Goal: Task Accomplishment & Management: Use online tool/utility

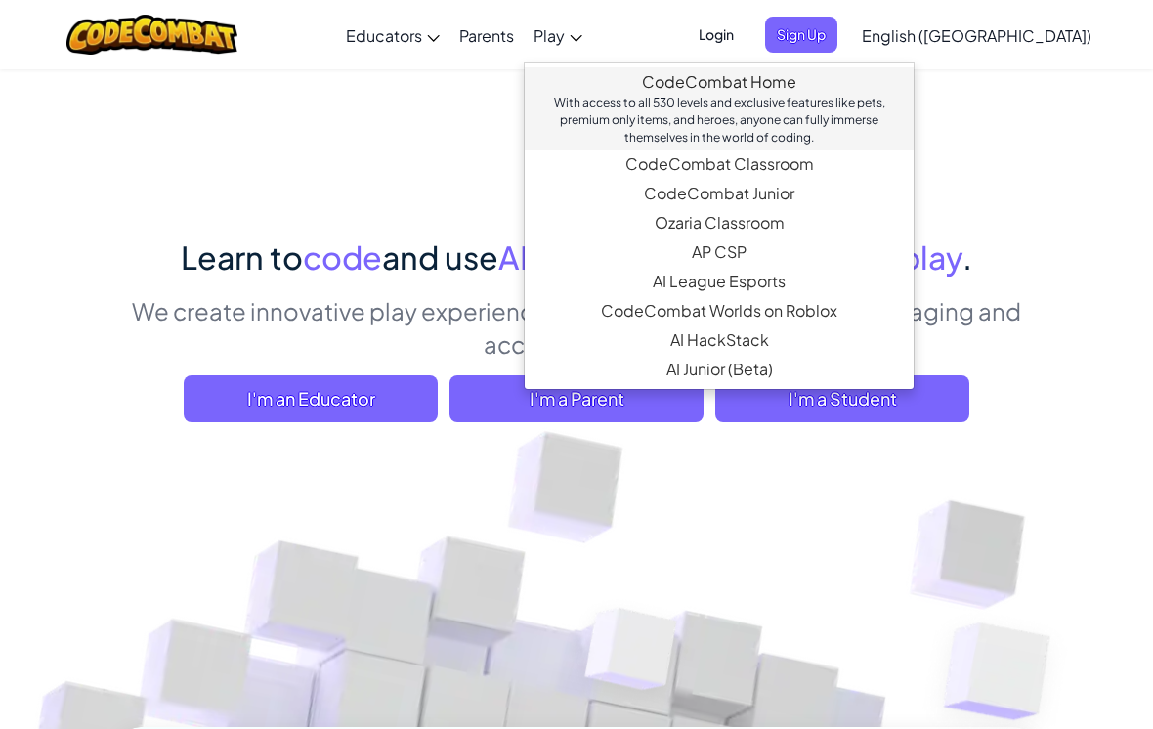
click at [801, 74] on link "CodeCombat Home With access to all 530 levels and exclusive features like pets,…" at bounding box center [719, 108] width 389 height 82
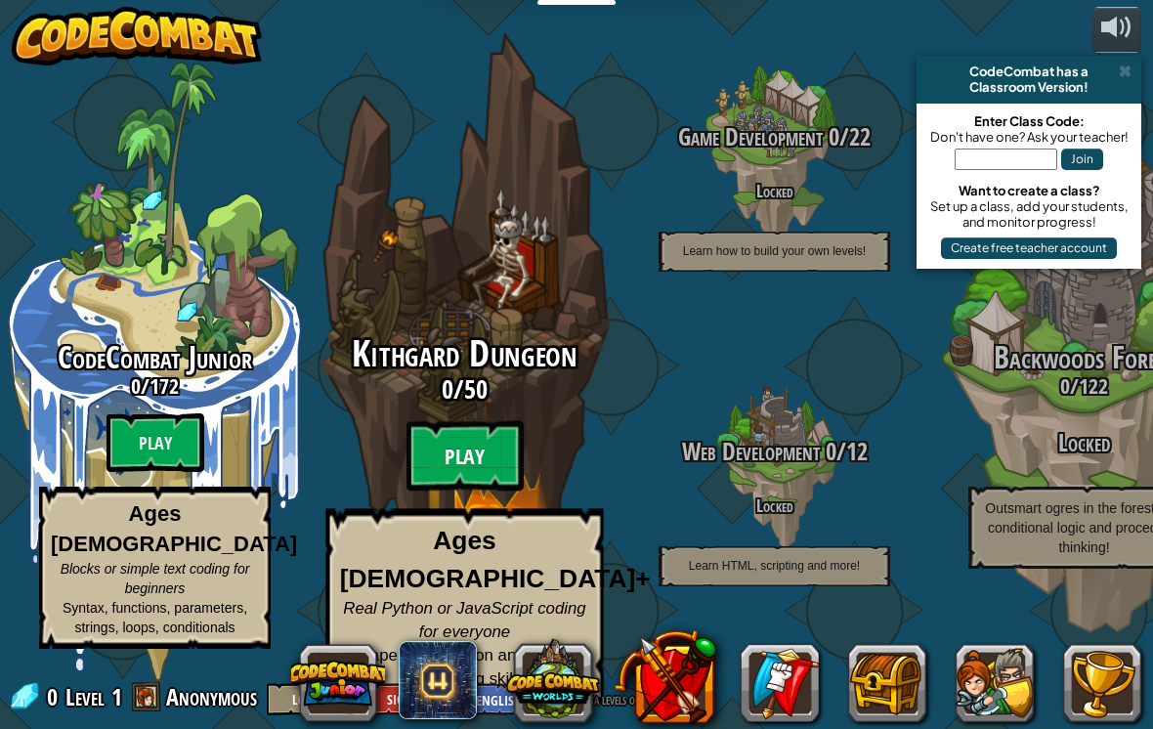
click at [481, 440] on btn "Play" at bounding box center [464, 456] width 117 height 70
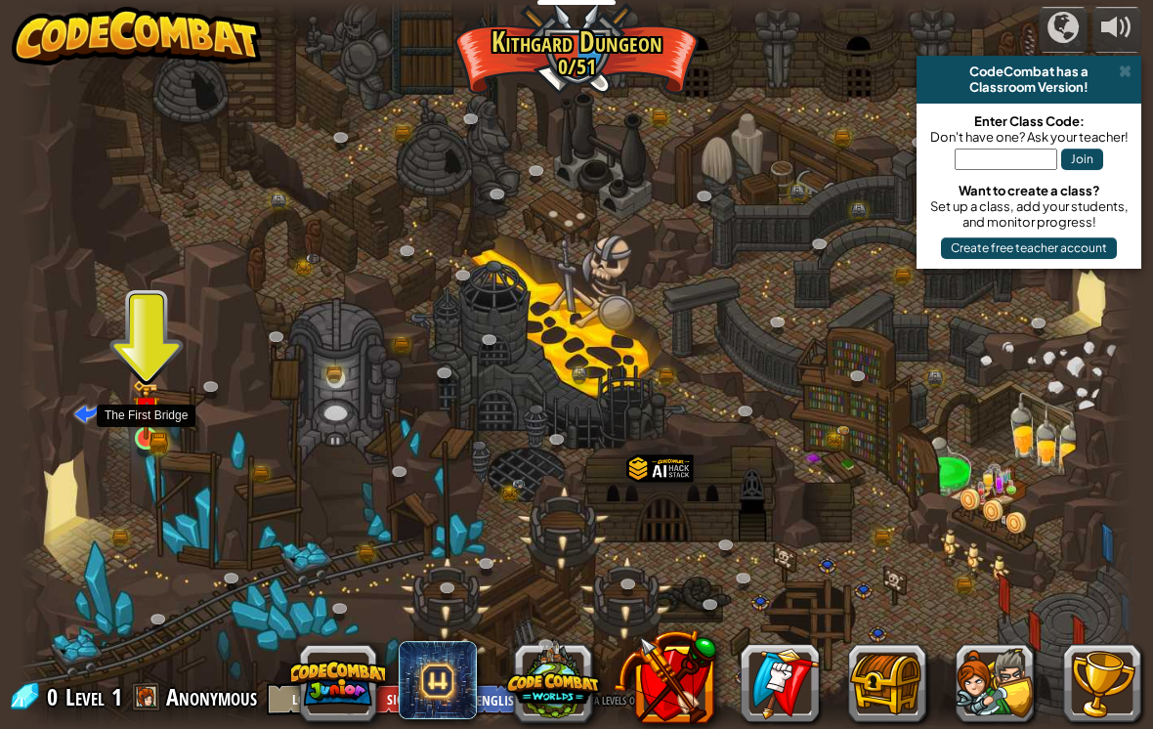
click at [149, 431] on img at bounding box center [146, 410] width 28 height 62
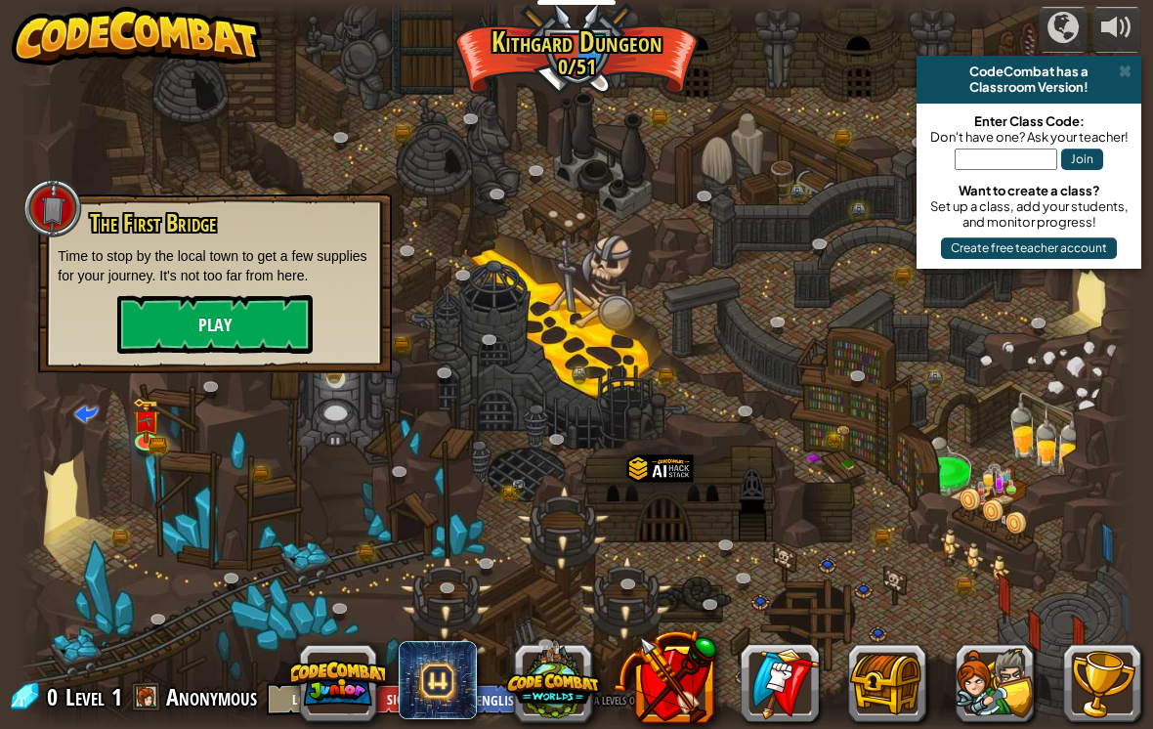
click at [161, 318] on button "Play" at bounding box center [214, 324] width 195 height 59
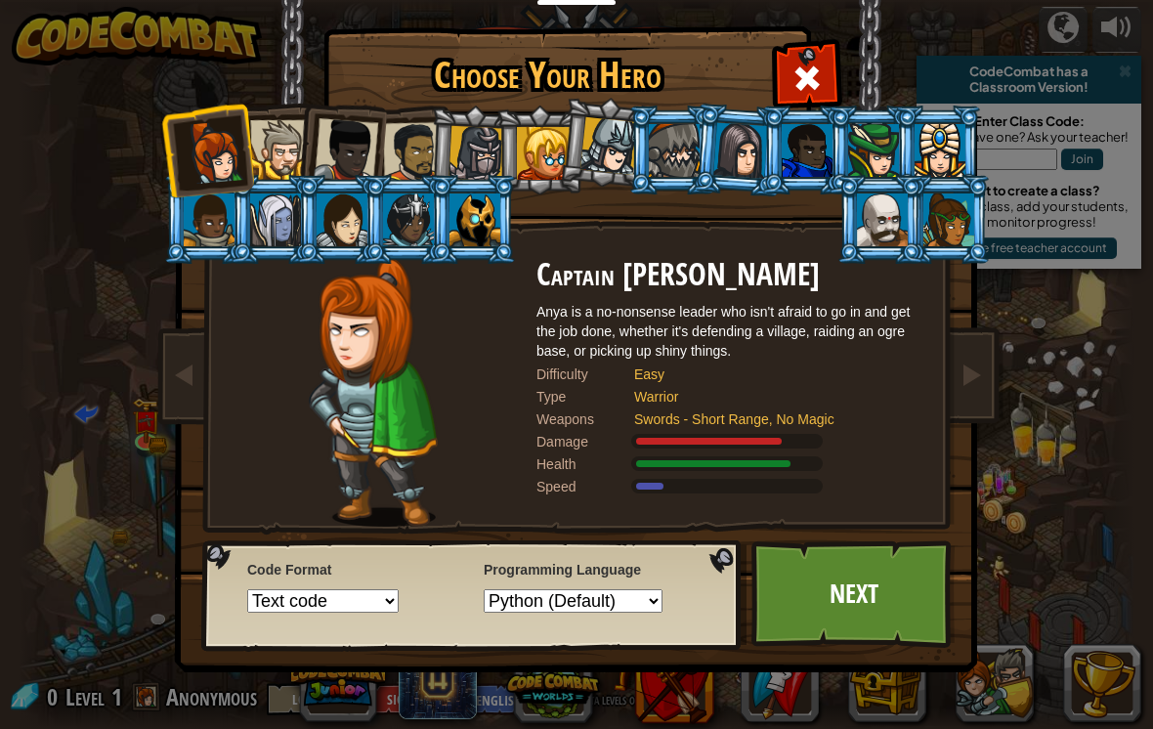
click at [727, 135] on div at bounding box center [740, 150] width 55 height 56
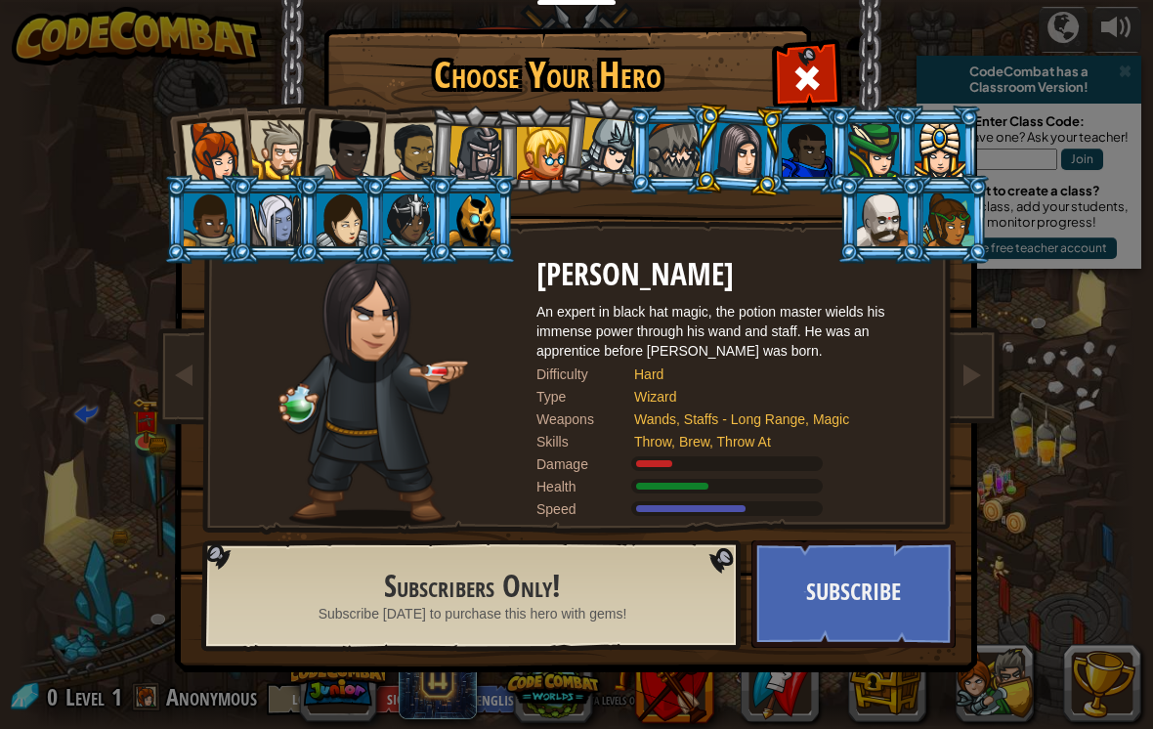
click at [293, 137] on div at bounding box center [280, 150] width 60 height 60
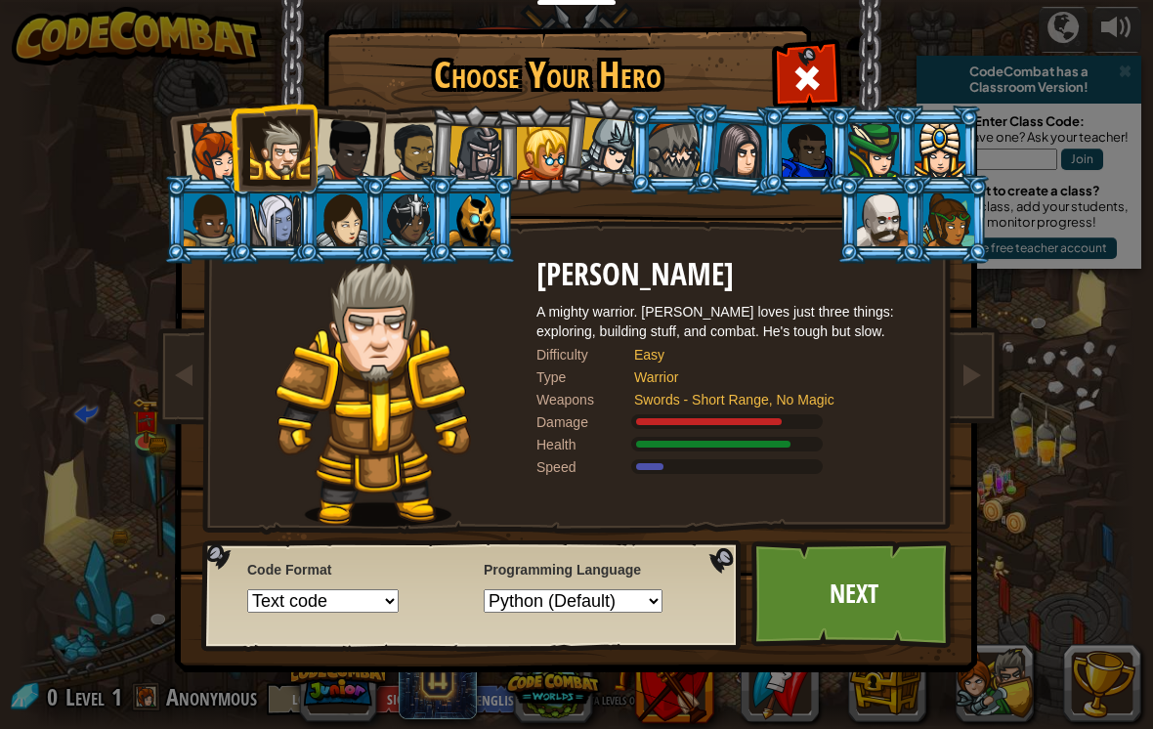
click at [218, 161] on div at bounding box center [214, 152] width 64 height 64
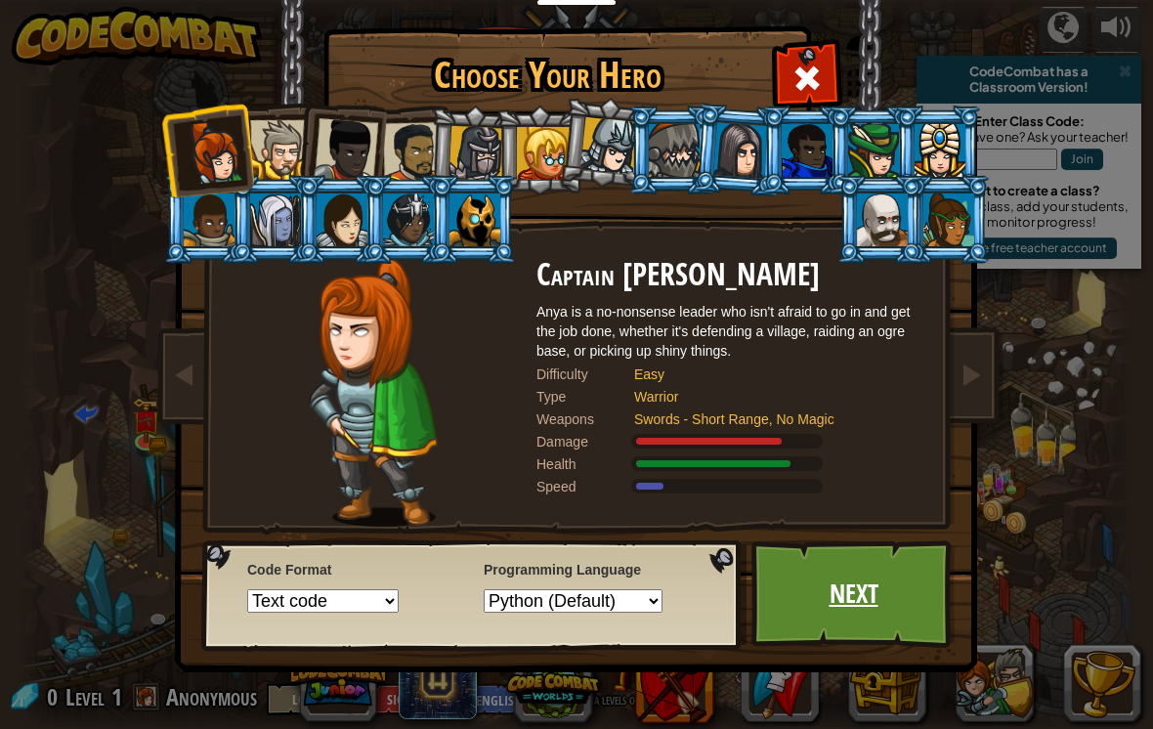
click at [791, 564] on link "Next" at bounding box center [853, 593] width 204 height 107
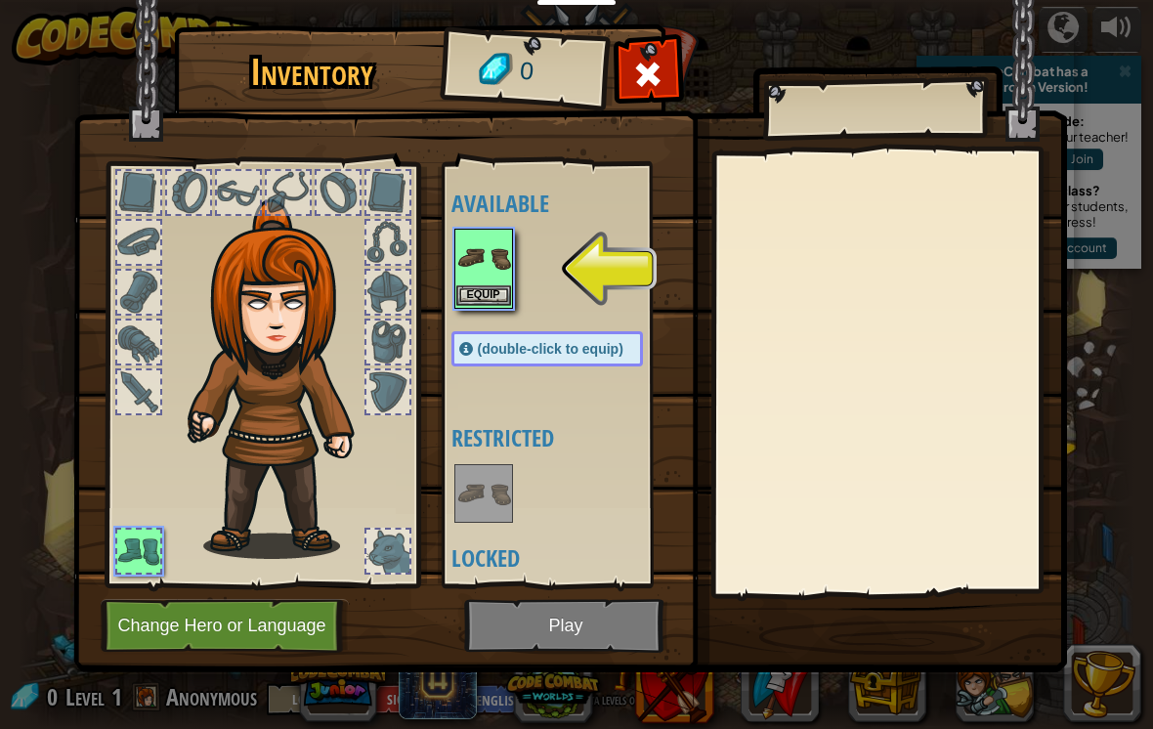
click at [487, 304] on button "Equip" at bounding box center [483, 295] width 55 height 21
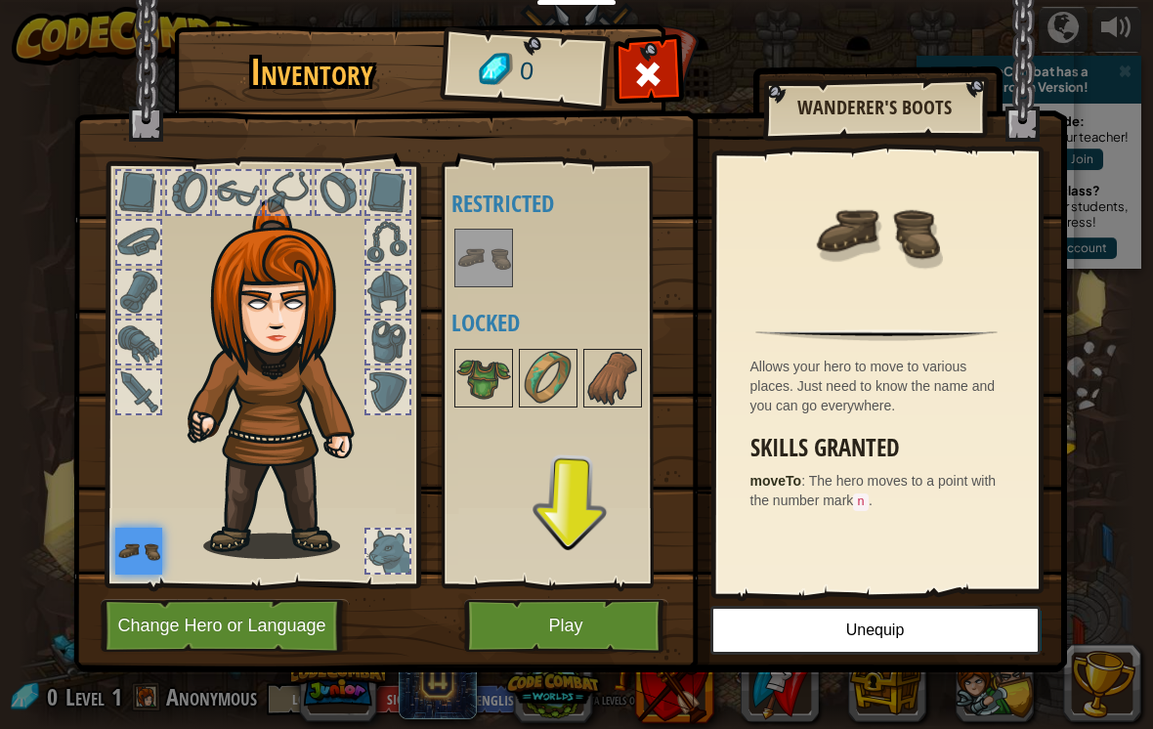
click at [152, 552] on img at bounding box center [138, 551] width 47 height 47
click at [470, 373] on img at bounding box center [483, 378] width 55 height 55
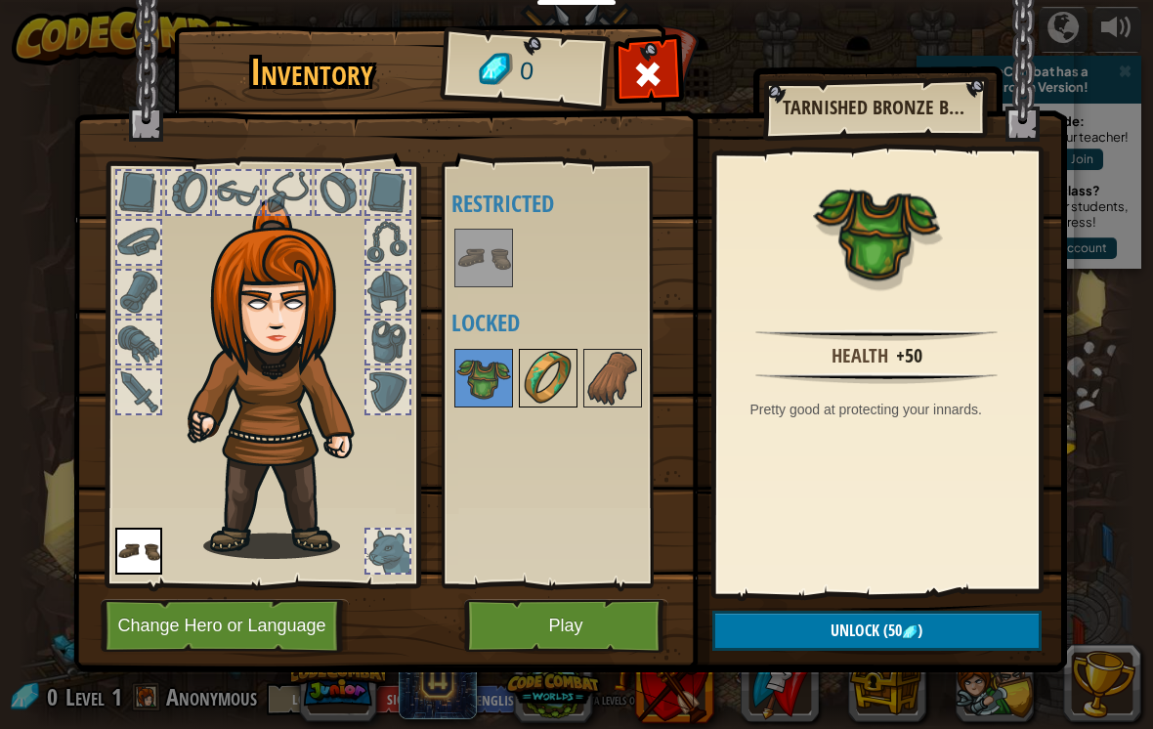
click at [524, 379] on img at bounding box center [548, 378] width 55 height 55
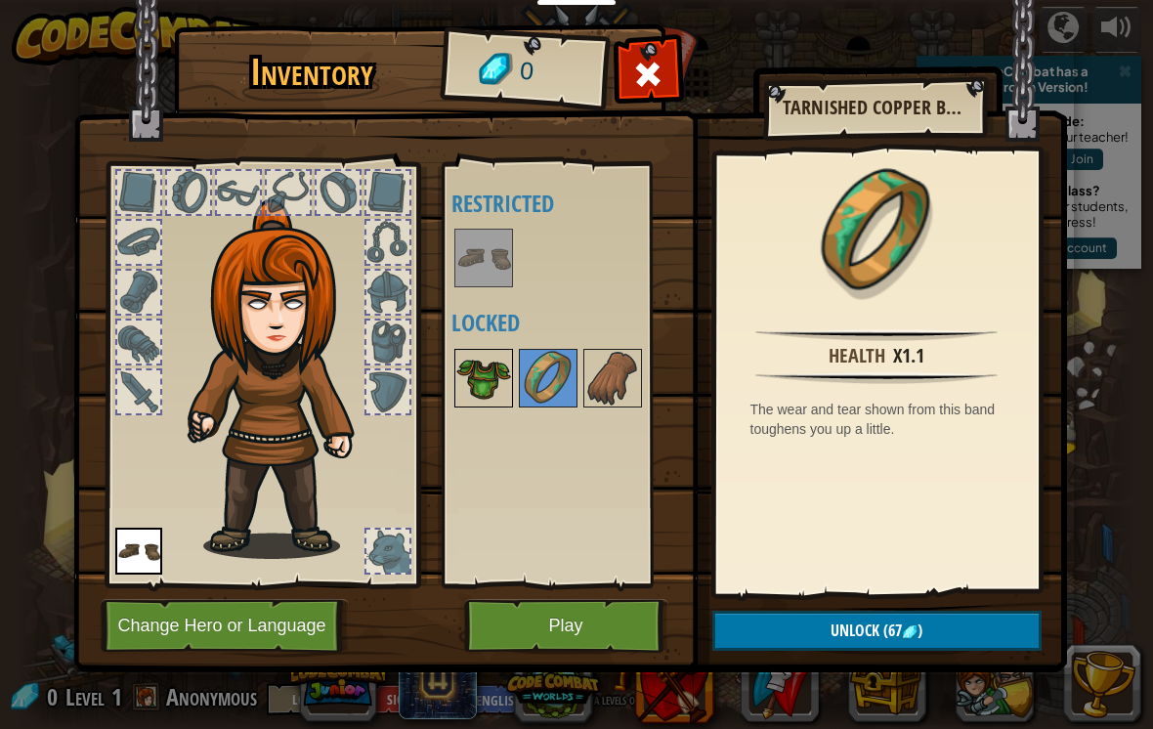
click at [501, 376] on img at bounding box center [483, 378] width 55 height 55
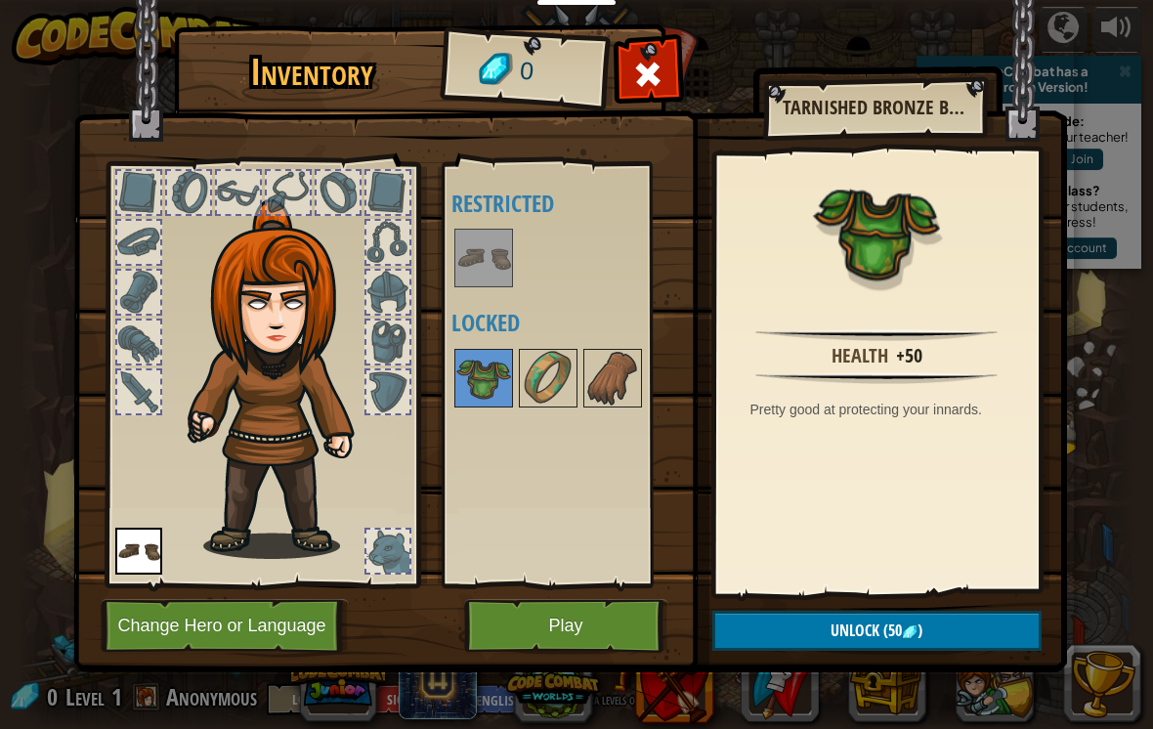
click at [145, 195] on div at bounding box center [138, 192] width 43 height 43
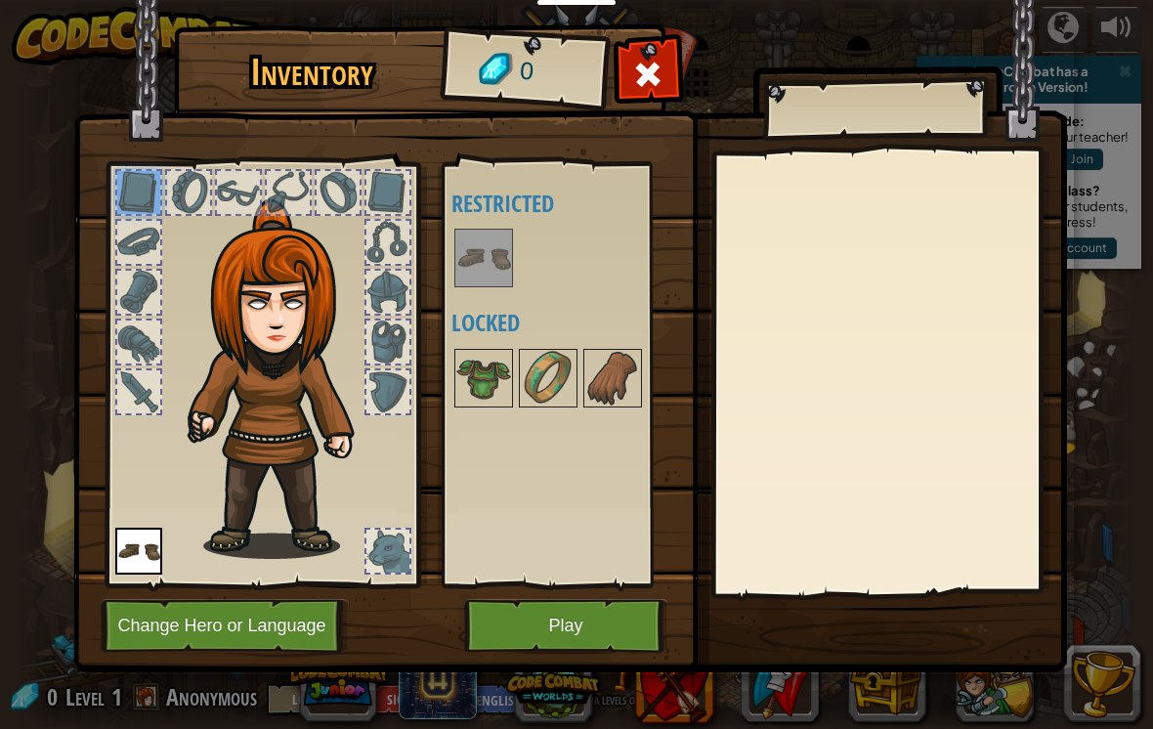
click at [561, 626] on button "Play" at bounding box center [566, 626] width 204 height 54
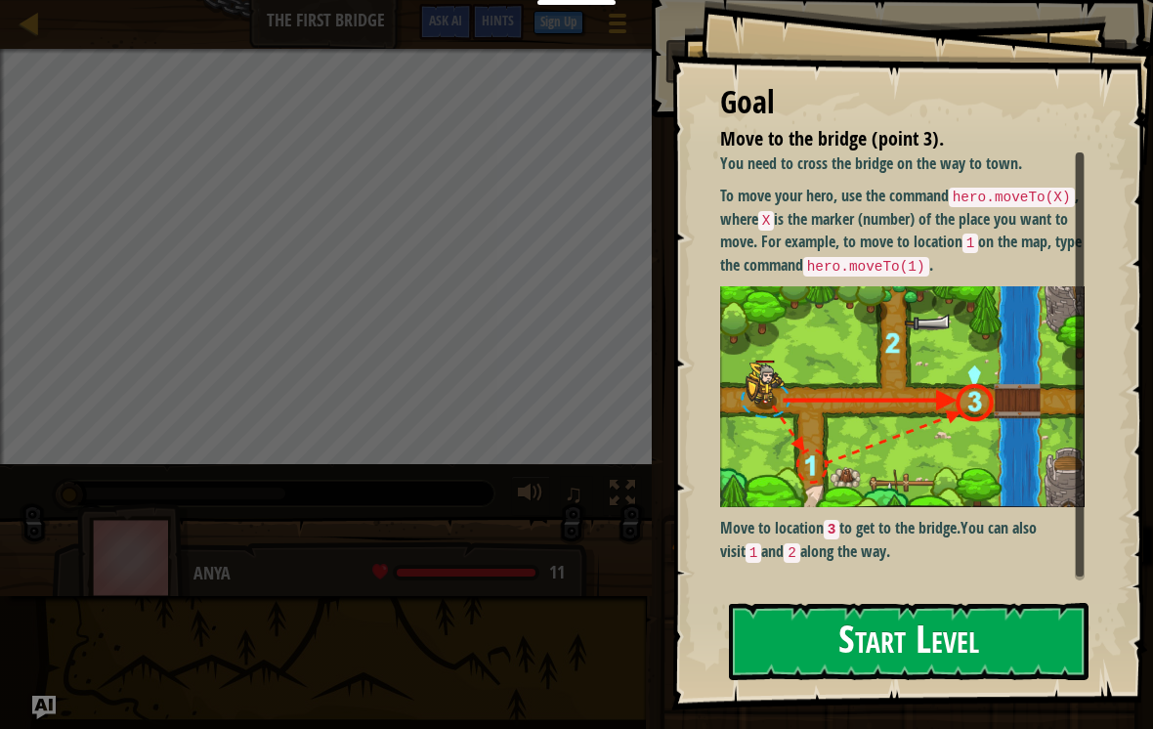
click at [758, 626] on button "Start Level" at bounding box center [909, 641] width 360 height 77
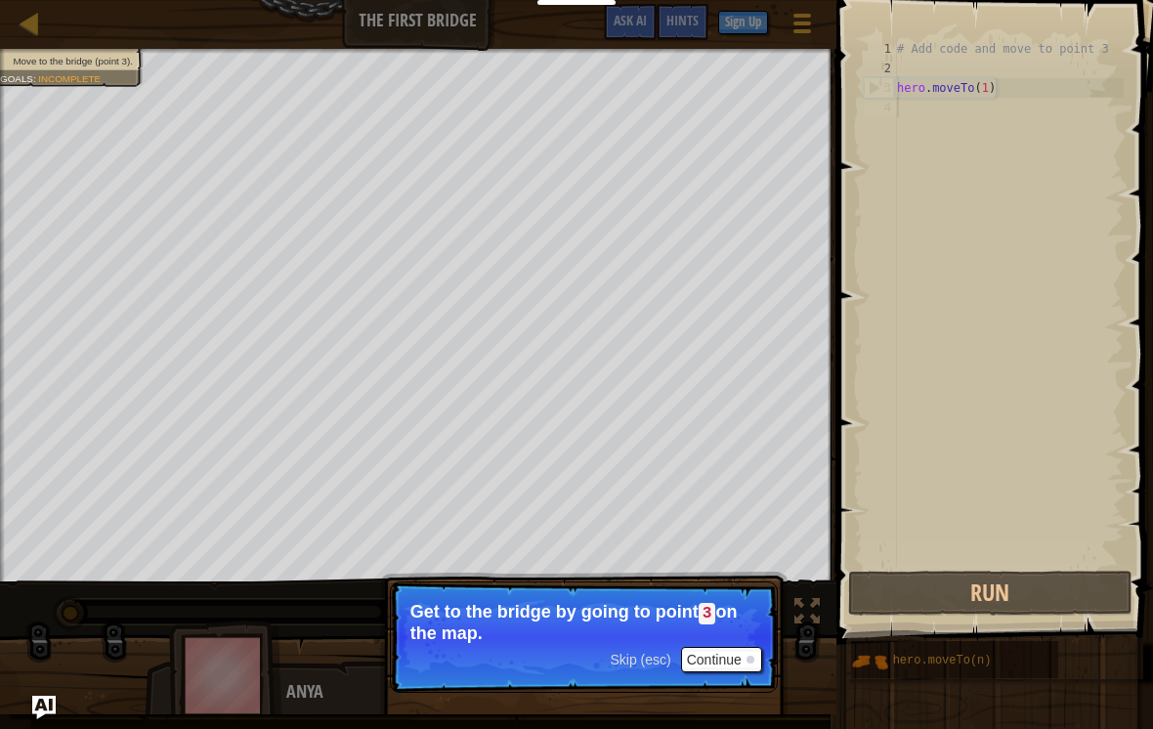
click at [731, 647] on button "Continue" at bounding box center [721, 659] width 81 height 25
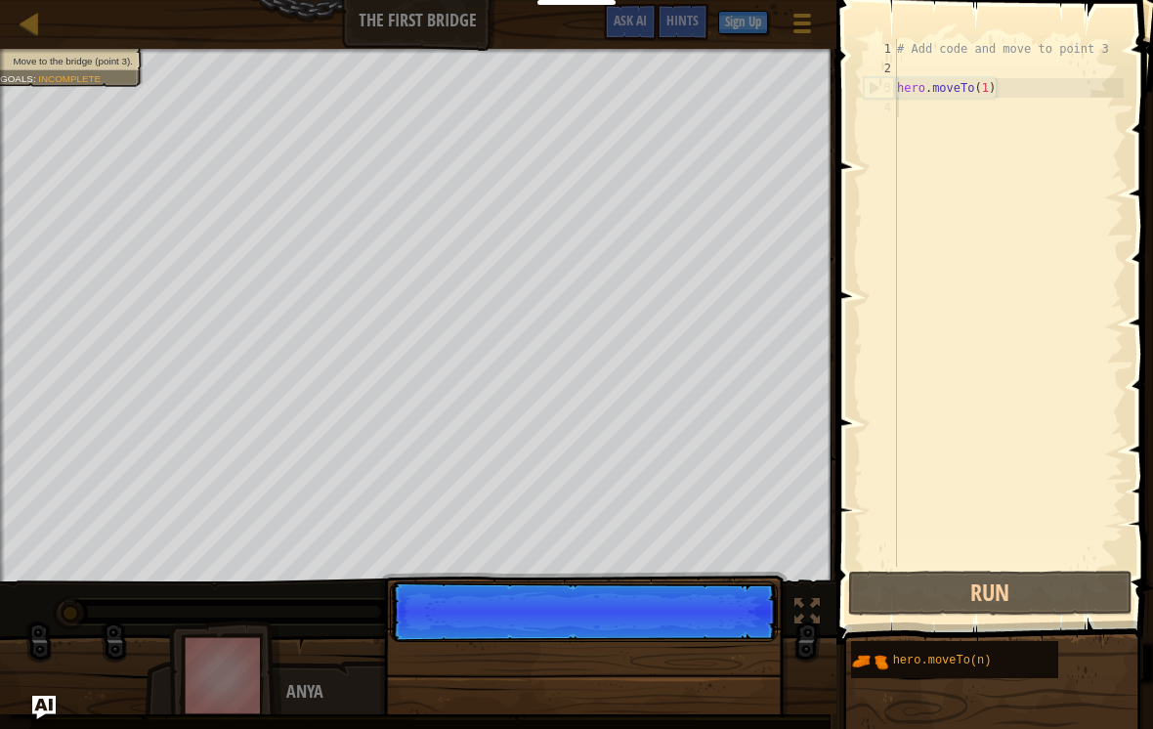
scroll to position [10, 0]
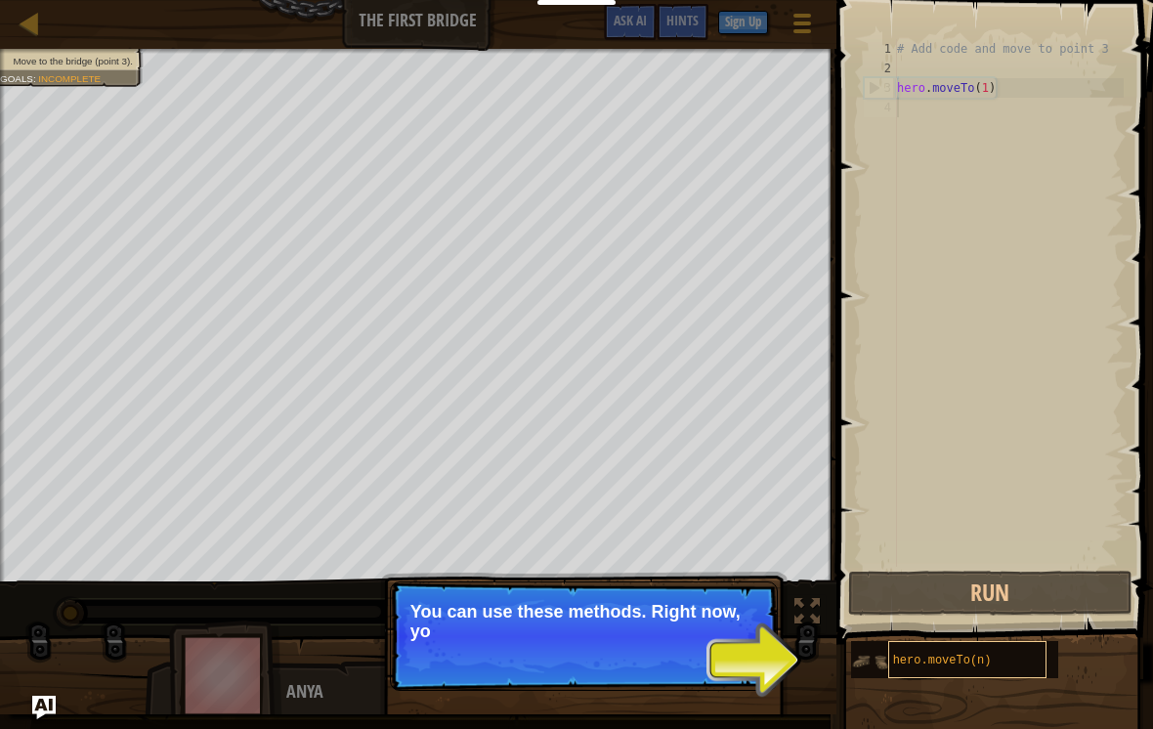
click at [962, 654] on span "hero.moveTo(n)" at bounding box center [942, 661] width 99 height 14
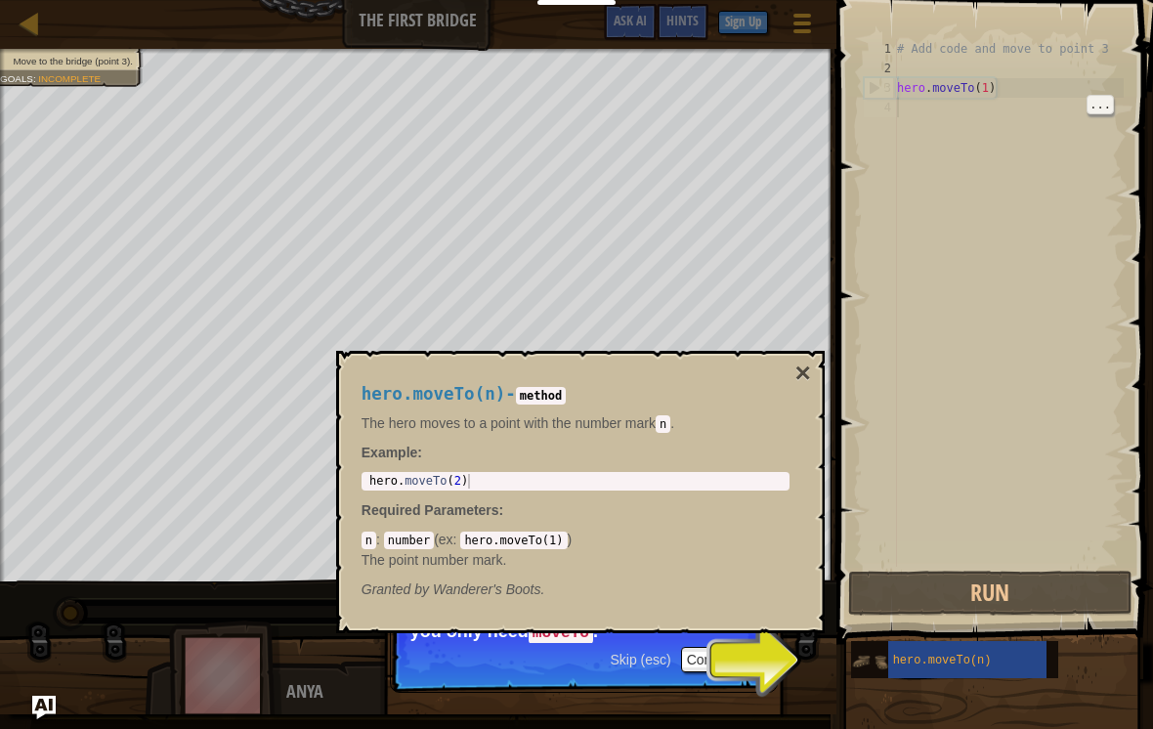
click at [867, 653] on img at bounding box center [869, 661] width 37 height 37
click at [786, 650] on div "Skip (esc) Continue You can use these methods. Right now, you only need moveTo ." at bounding box center [583, 725] width 407 height 289
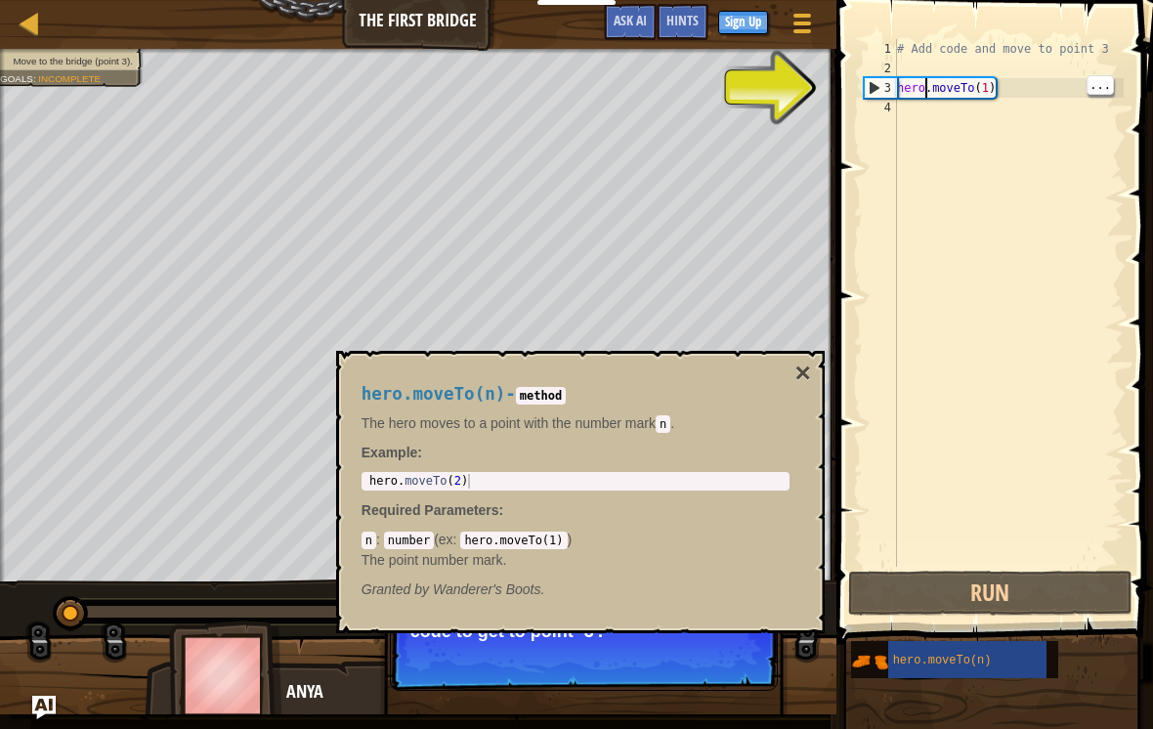
click at [929, 96] on div "# Add code and move to point 3 hero . moveTo ( 1 )" at bounding box center [1008, 322] width 231 height 567
click at [870, 83] on div "3" at bounding box center [881, 88] width 32 height 20
click at [866, 84] on div "3" at bounding box center [881, 88] width 32 height 20
type textarea "hero.moveTo(1)"
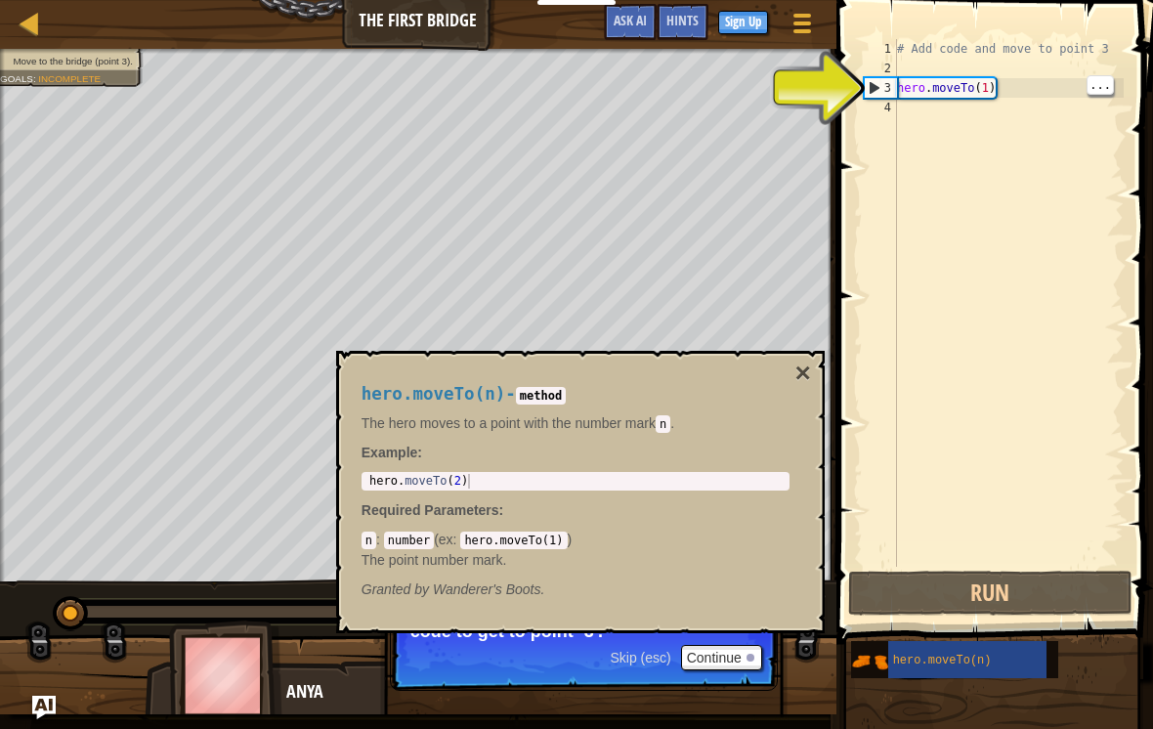
click at [879, 74] on div "2" at bounding box center [880, 69] width 33 height 20
click at [878, 74] on div "2" at bounding box center [880, 69] width 33 height 20
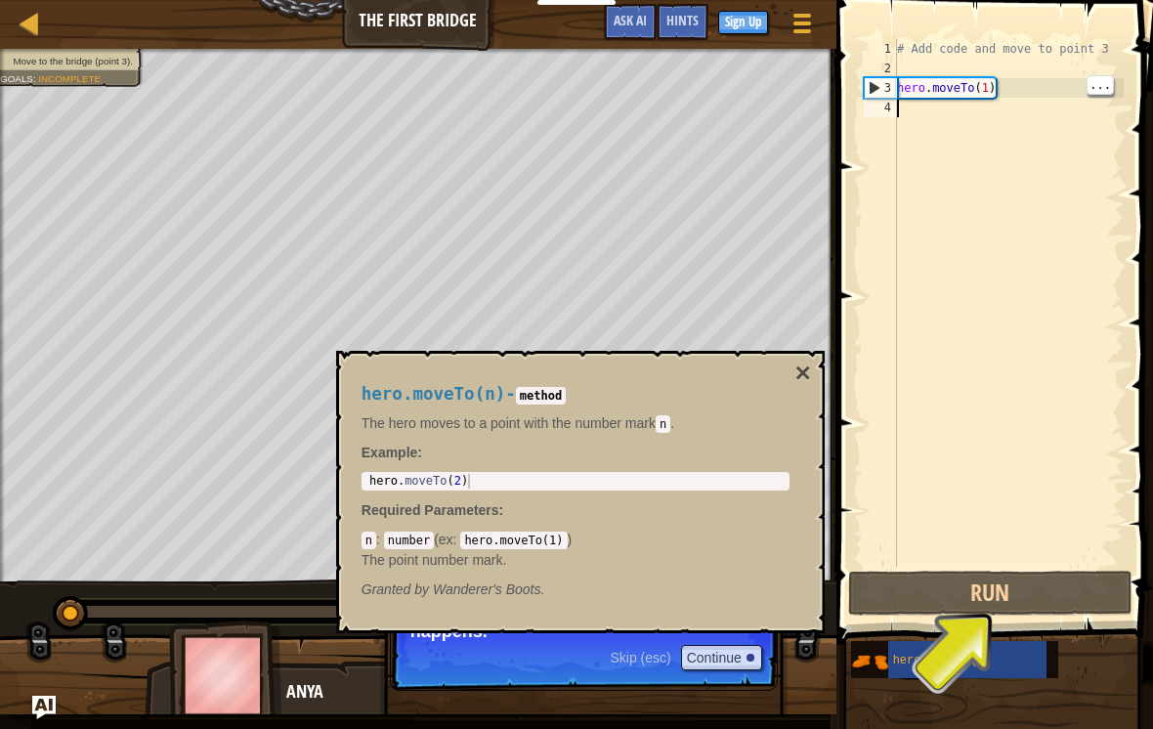
click at [876, 69] on div "2" at bounding box center [880, 69] width 33 height 20
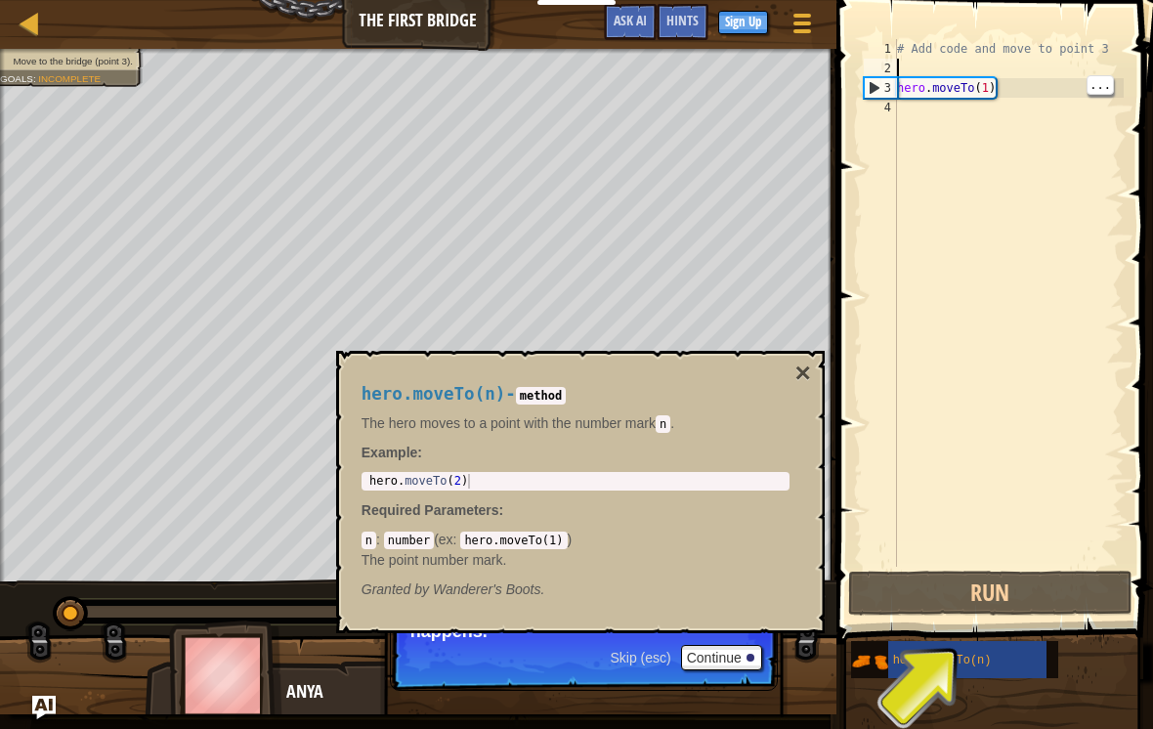
click at [875, 68] on div "2" at bounding box center [880, 69] width 33 height 20
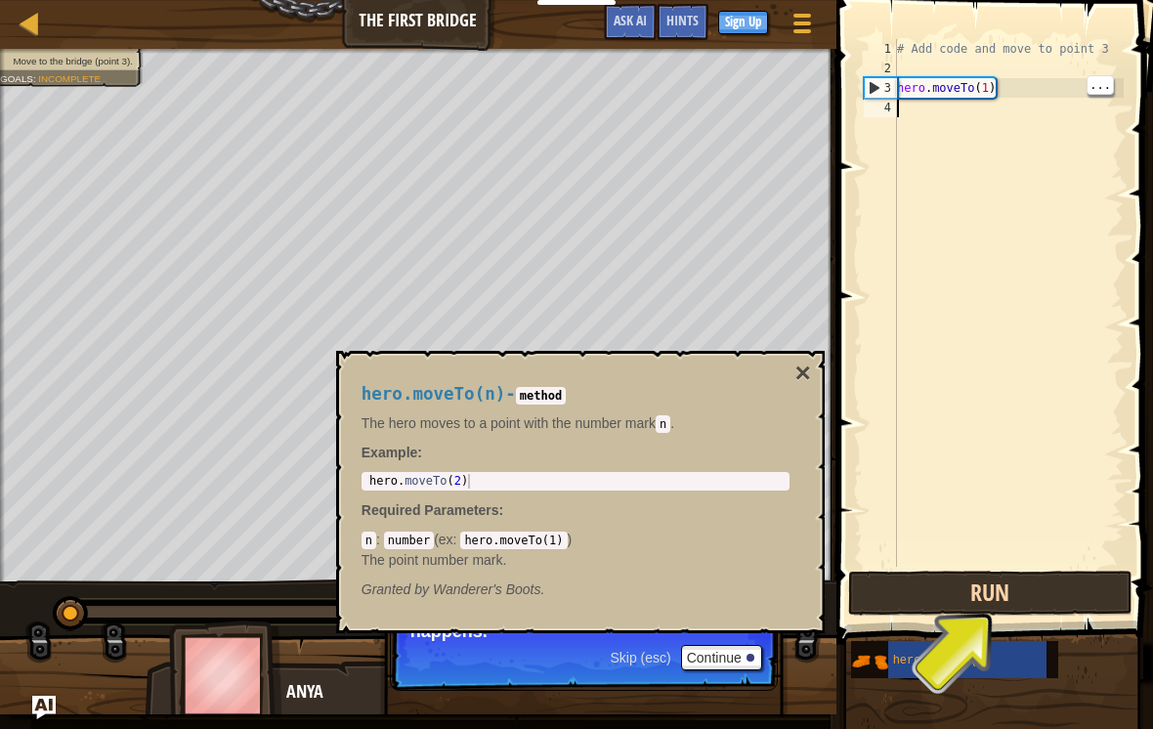
click at [987, 577] on button "Run" at bounding box center [990, 593] width 284 height 45
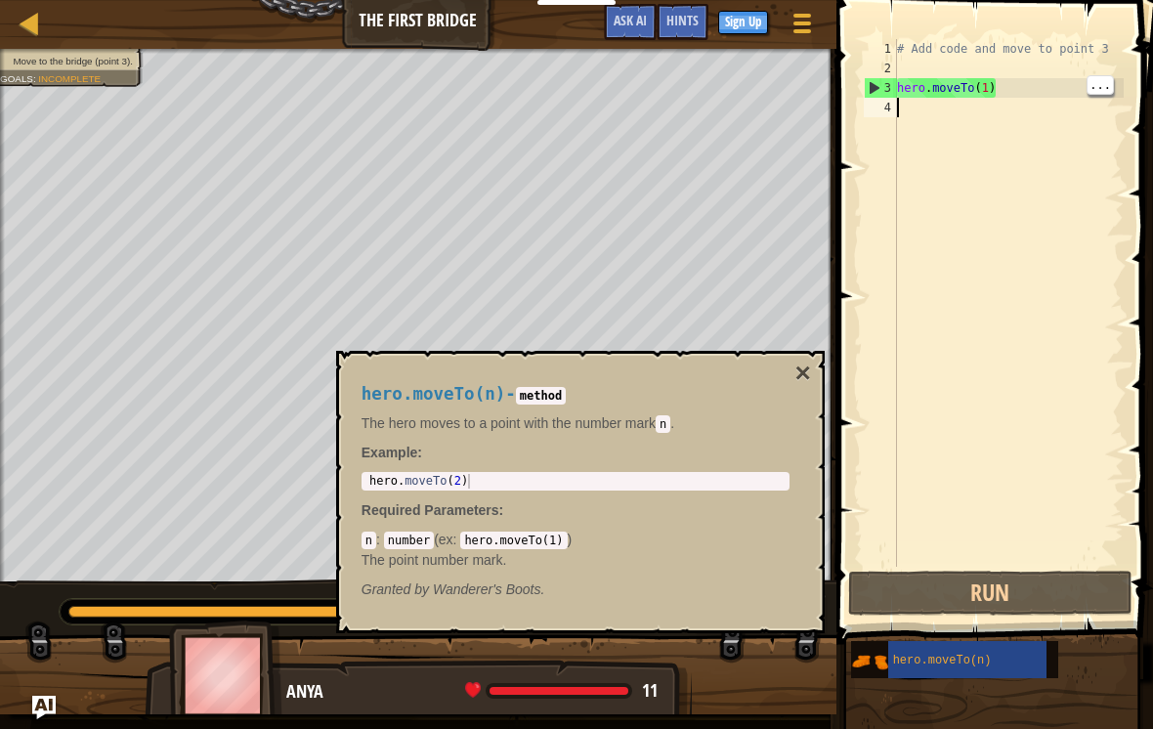
click at [964, 85] on div "# Add code and move to point 3 hero . moveTo ( 1 )" at bounding box center [1008, 322] width 231 height 567
click at [875, 90] on div "3" at bounding box center [881, 88] width 32 height 20
type textarea "hero.moveTo(1)"
click at [874, 89] on div "3" at bounding box center [881, 88] width 32 height 20
click at [870, 657] on img at bounding box center [869, 661] width 37 height 37
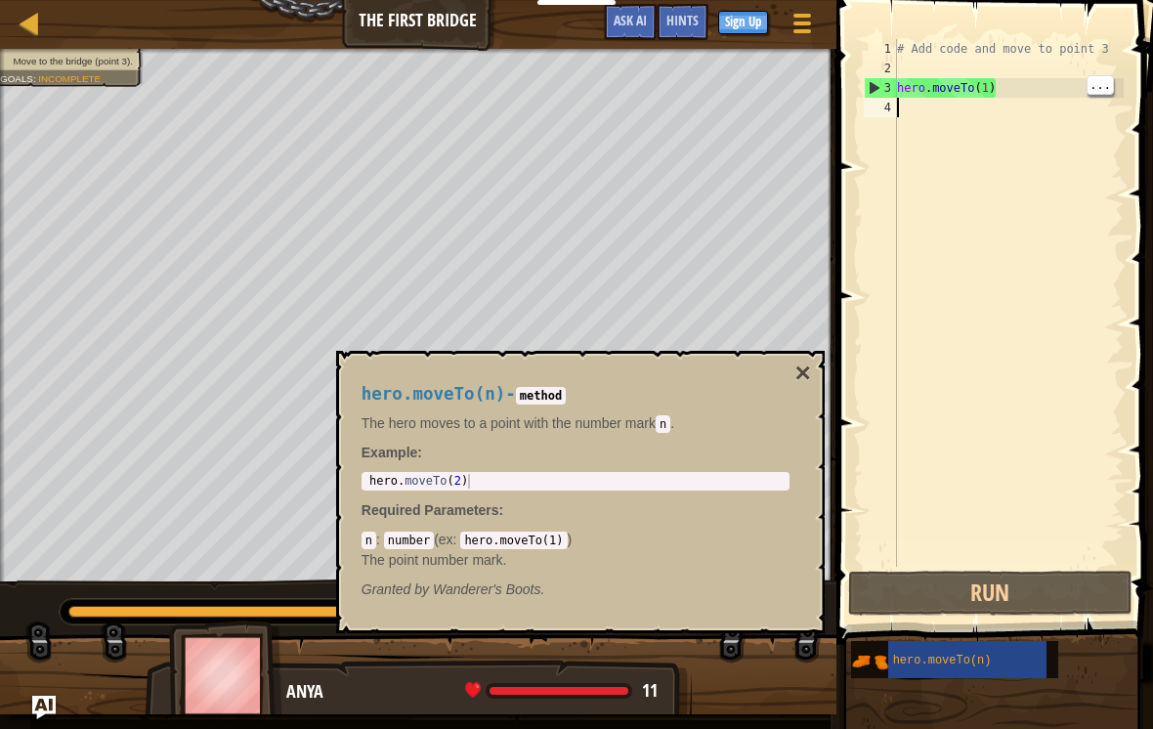
click at [787, 376] on div "hero.moveTo(n) - method The hero moves to a point with the number [PERSON_NAME]…" at bounding box center [575, 491] width 455 height 251
click at [932, 85] on div "# Add code and move to point 3 hero . moveTo ( 1 )" at bounding box center [1008, 322] width 231 height 567
click at [873, 78] on div "3" at bounding box center [881, 88] width 32 height 20
type textarea "hero.moveTo(1)"
click at [907, 111] on div "# Add code and move to point 3 hero . moveTo ( 1 )" at bounding box center [1008, 322] width 231 height 567
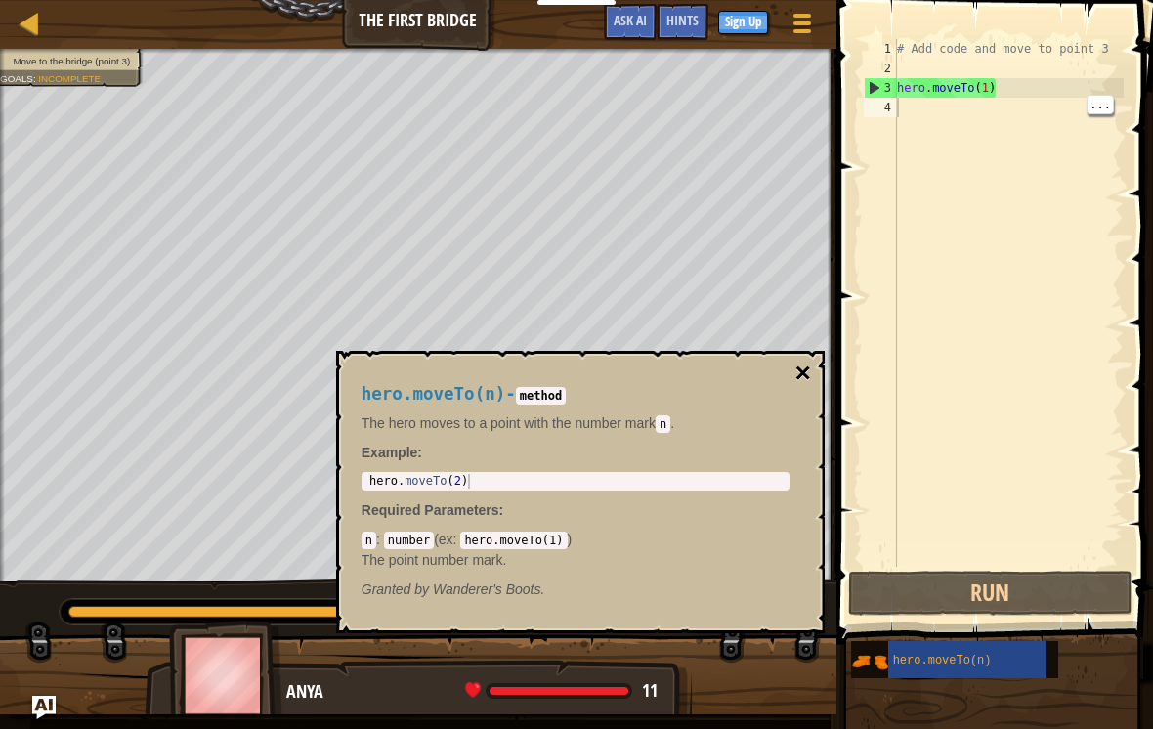
click at [805, 372] on button "×" at bounding box center [802, 373] width 16 height 27
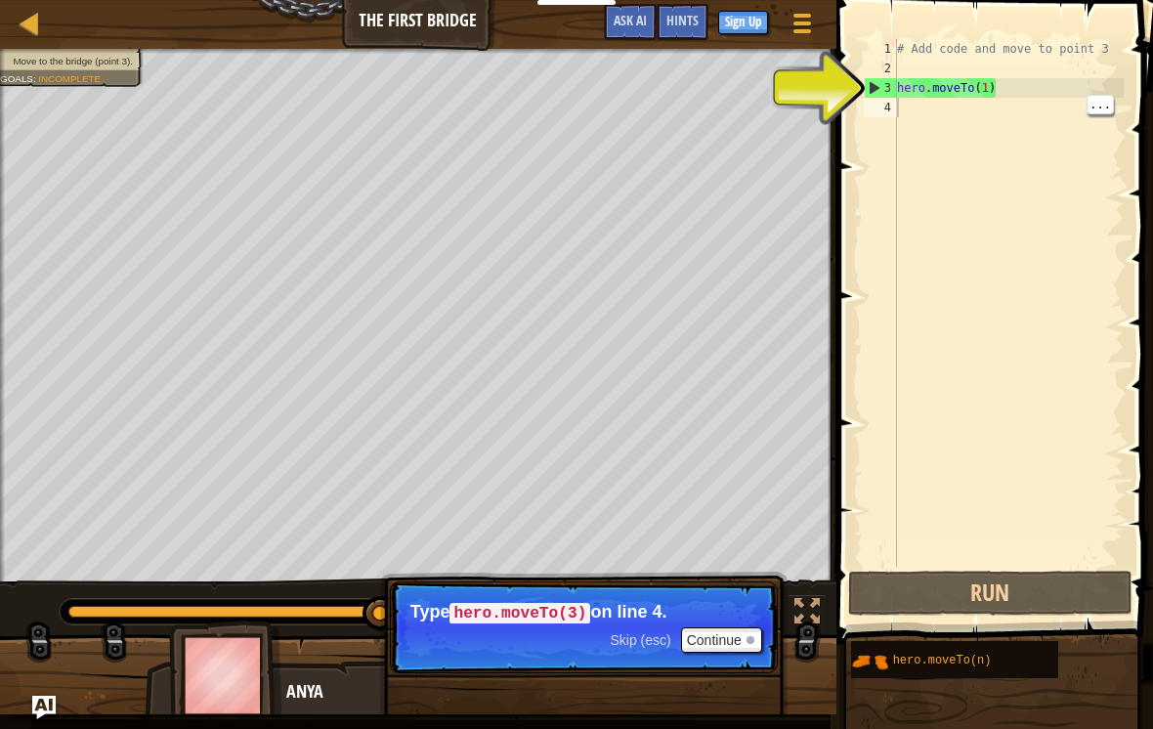
click at [866, 82] on div "3" at bounding box center [881, 88] width 32 height 20
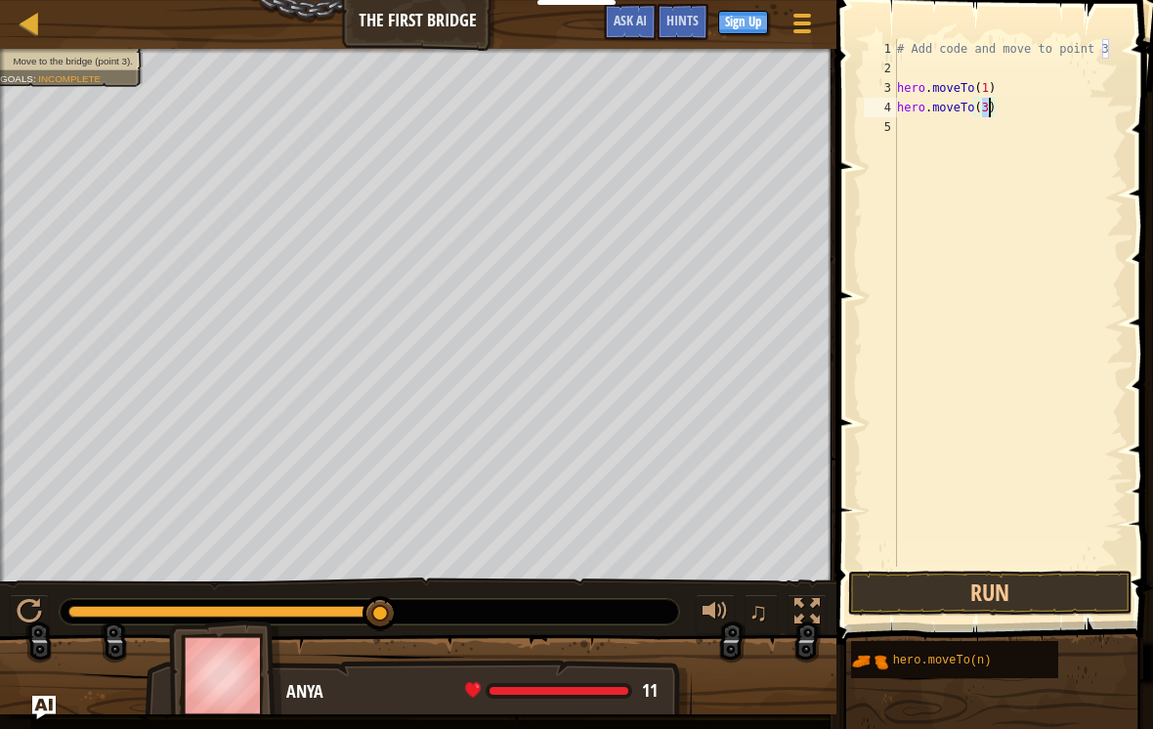
type textarea "hero.moveTo(u)"
type textarea "knmk"
click at [878, 80] on div "3" at bounding box center [880, 88] width 33 height 20
type textarea "hero.moveTo(1)"
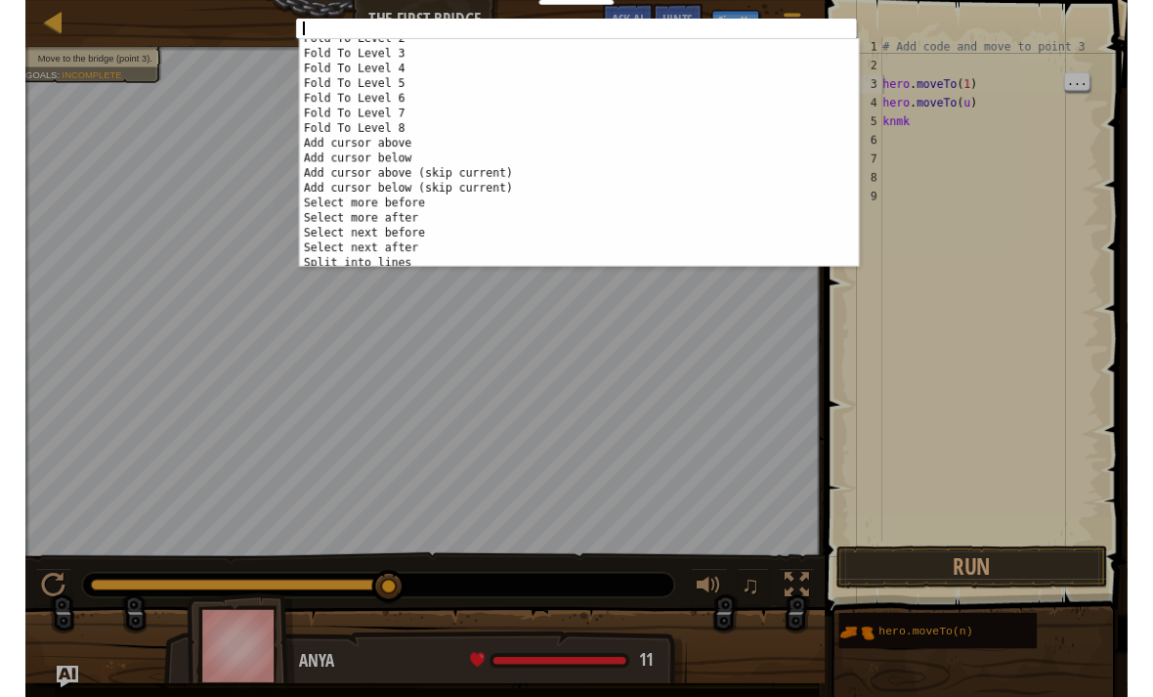
scroll to position [1923, 0]
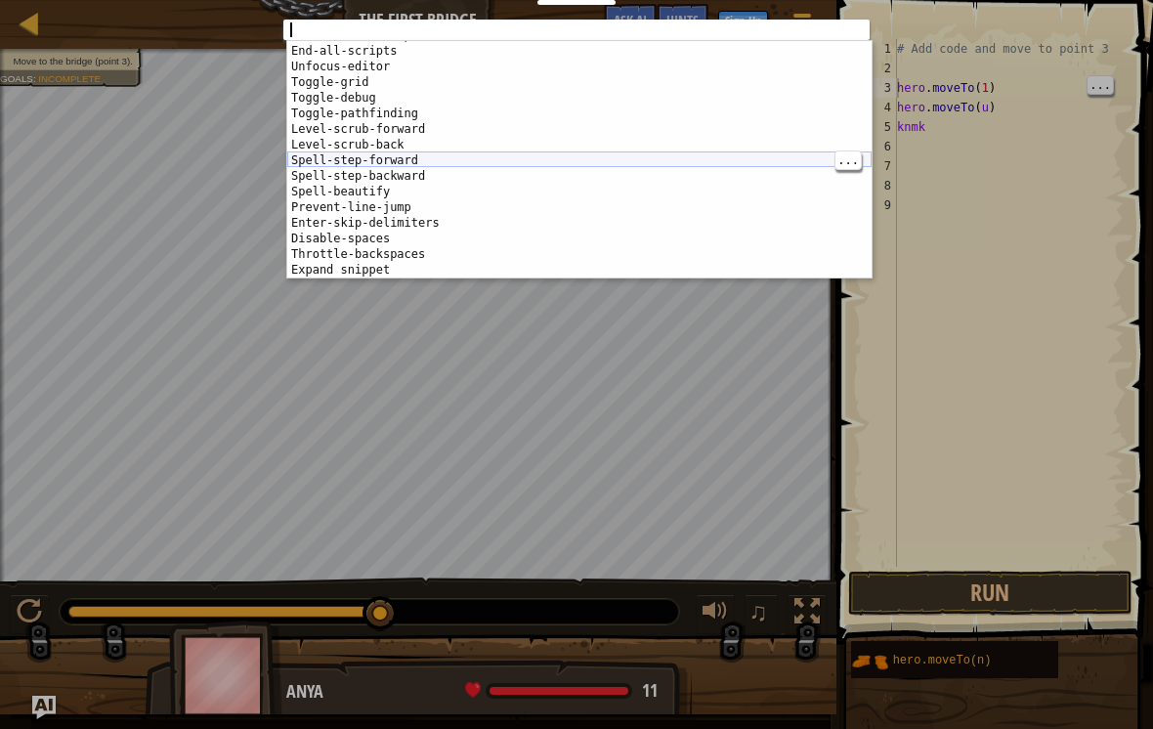
click at [415, 156] on div "End-current-script Shift-Space End-all-scripts Escape Unfocus-editor Escape Tog…" at bounding box center [579, 162] width 584 height 270
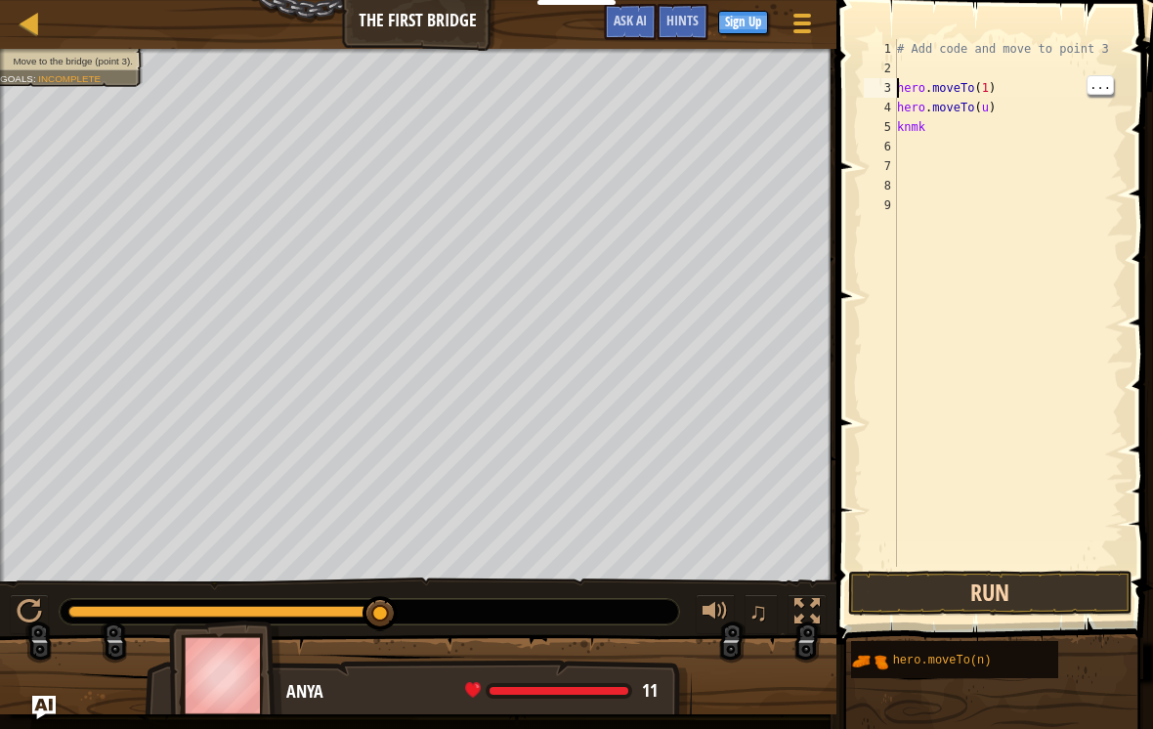
click at [996, 577] on button "Run" at bounding box center [990, 593] width 284 height 45
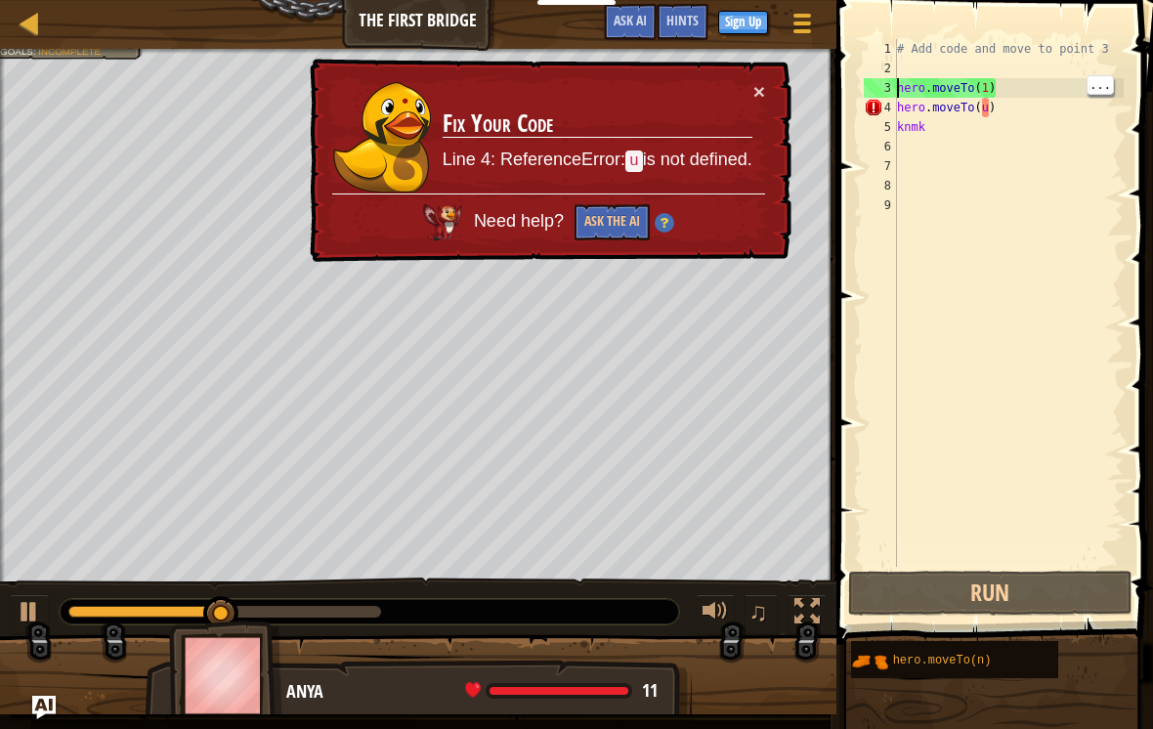
click at [747, 105] on td "Fix Your Code Line 4: ReferenceError: u is not defined." at bounding box center [598, 137] width 312 height 112
click at [622, 228] on button "Ask the AI" at bounding box center [611, 222] width 75 height 36
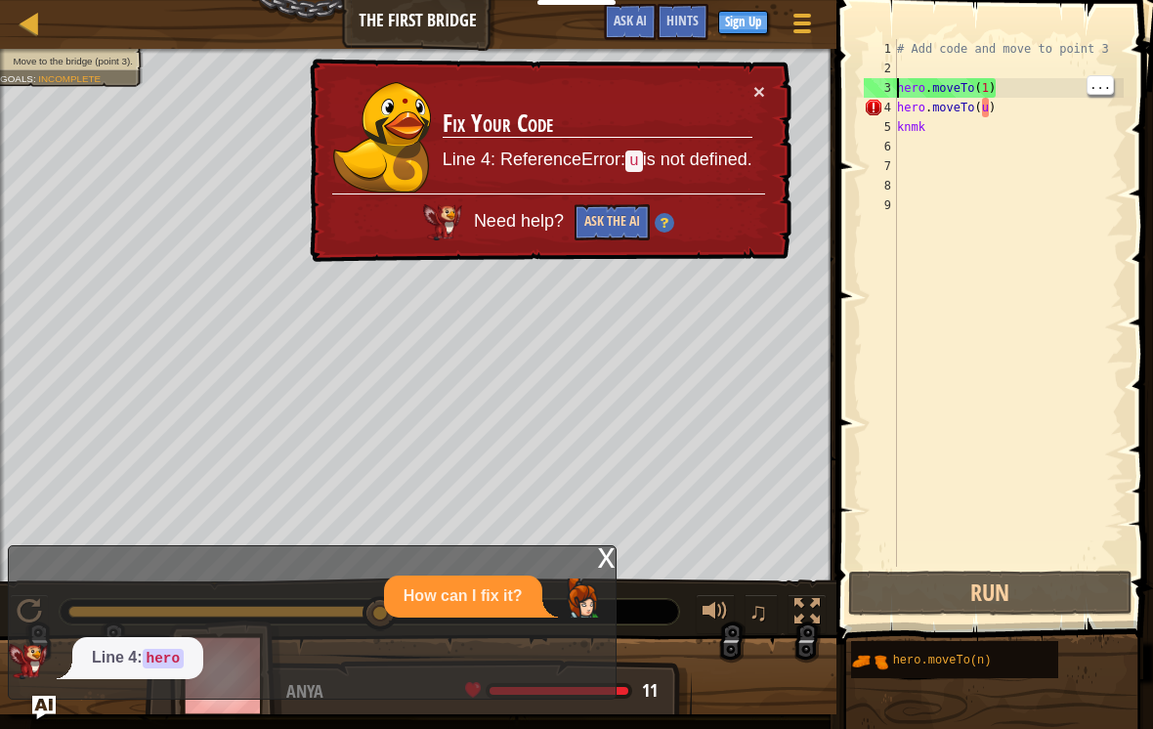
click at [613, 224] on button "Ask the AI" at bounding box center [611, 222] width 75 height 36
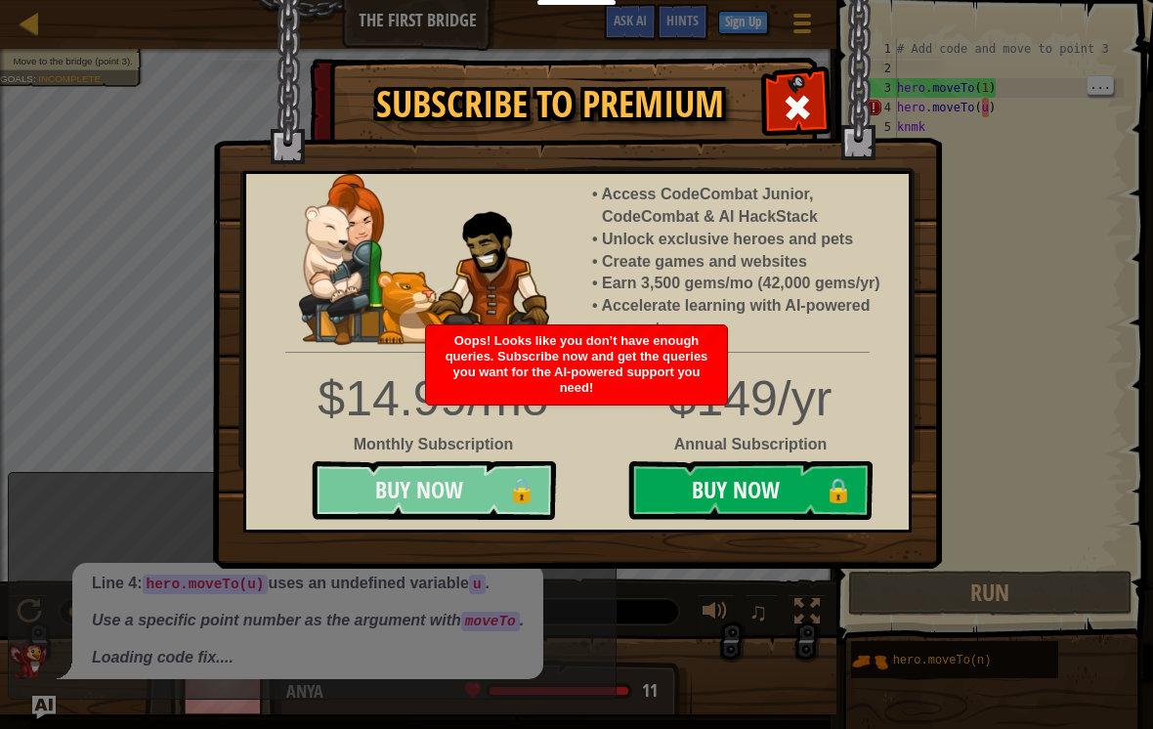
click at [516, 493] on button "Buy Now 🔒" at bounding box center [434, 490] width 244 height 59
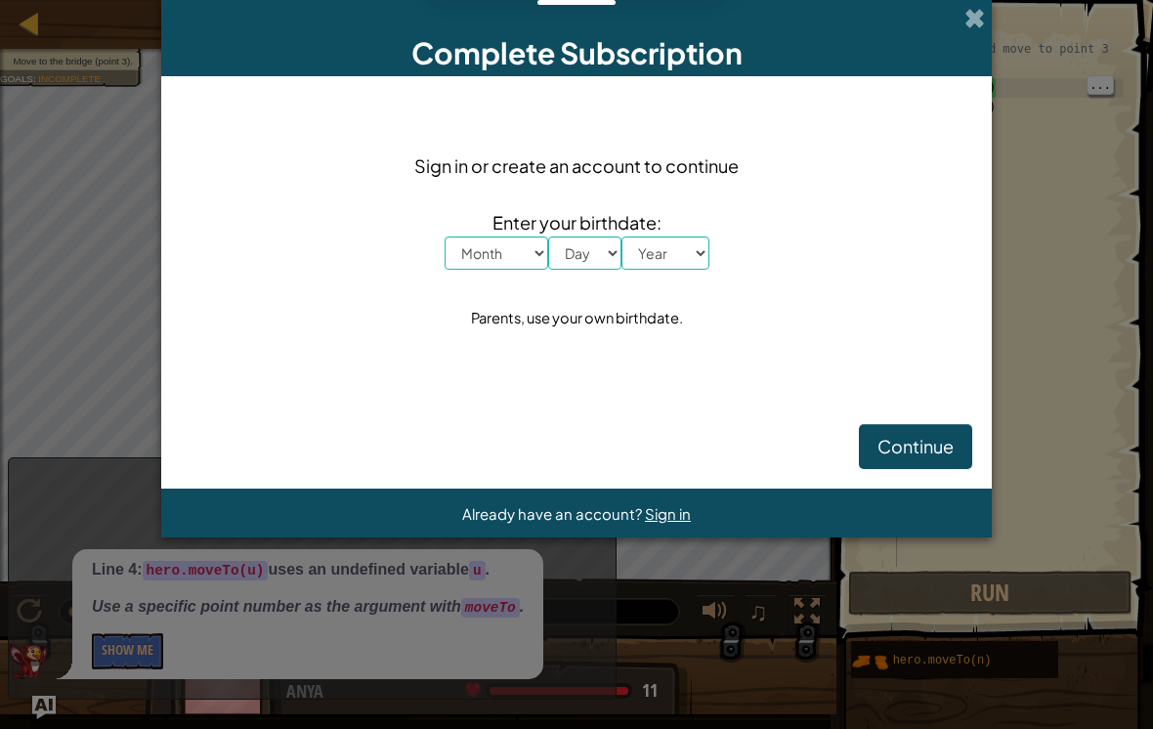
click at [931, 441] on span "Continue" at bounding box center [915, 446] width 76 height 22
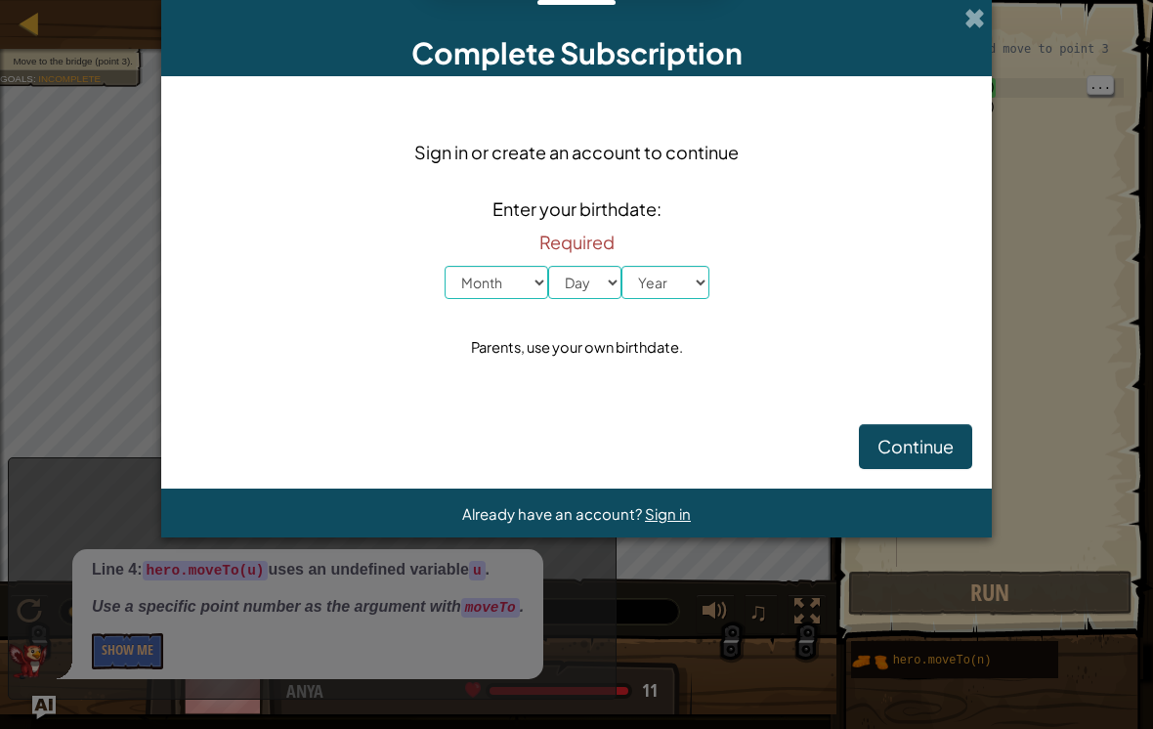
click at [911, 443] on span "Continue" at bounding box center [915, 446] width 76 height 22
click at [959, 16] on div "Complete Subscription" at bounding box center [576, 38] width 830 height 76
click at [989, 7] on div "Complete Subscription" at bounding box center [576, 38] width 830 height 76
click at [979, 9] on span at bounding box center [974, 18] width 21 height 21
